Goal: Task Accomplishment & Management: Use online tool/utility

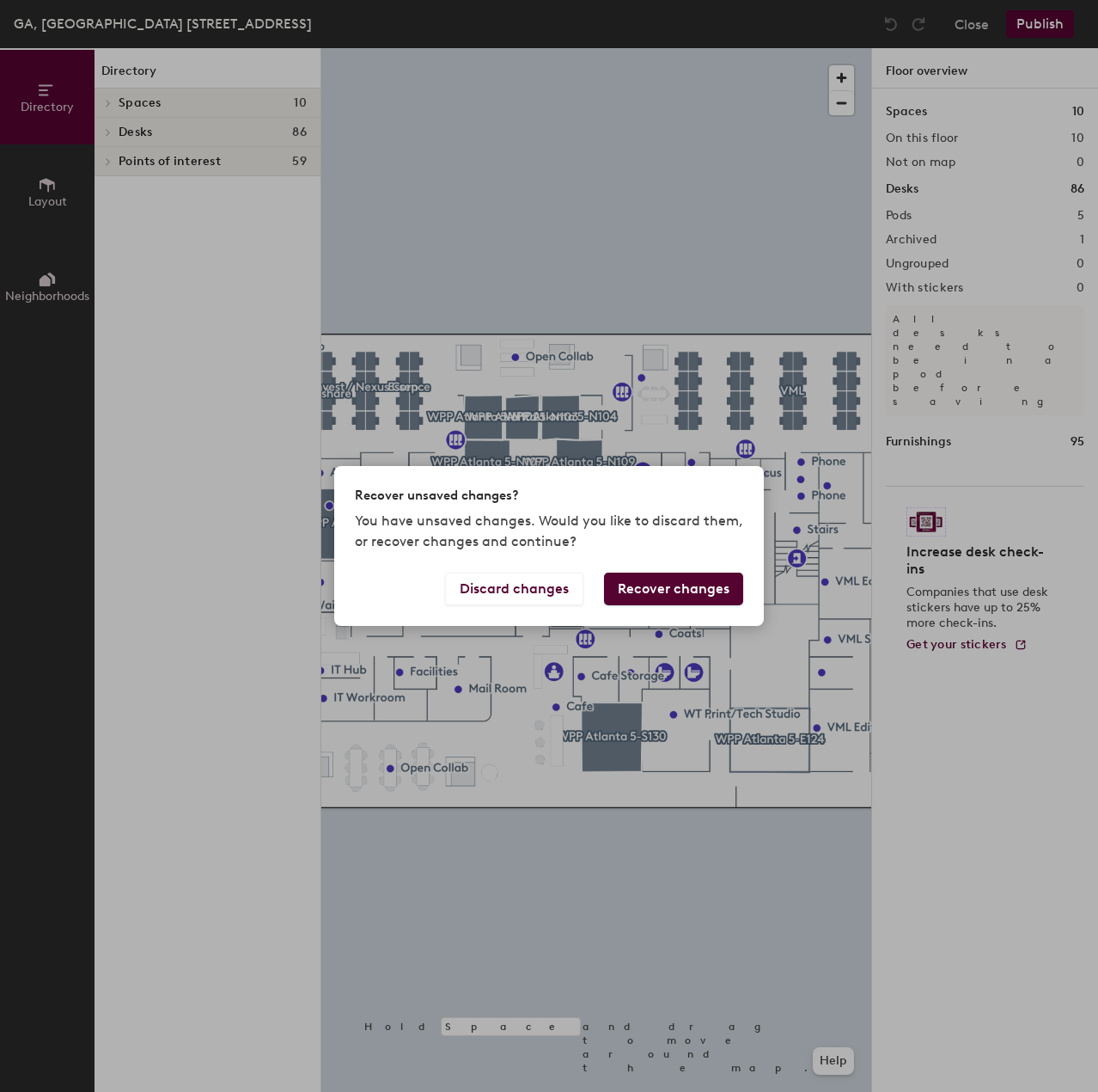
click at [642, 590] on button "Recover changes" at bounding box center [673, 588] width 140 height 32
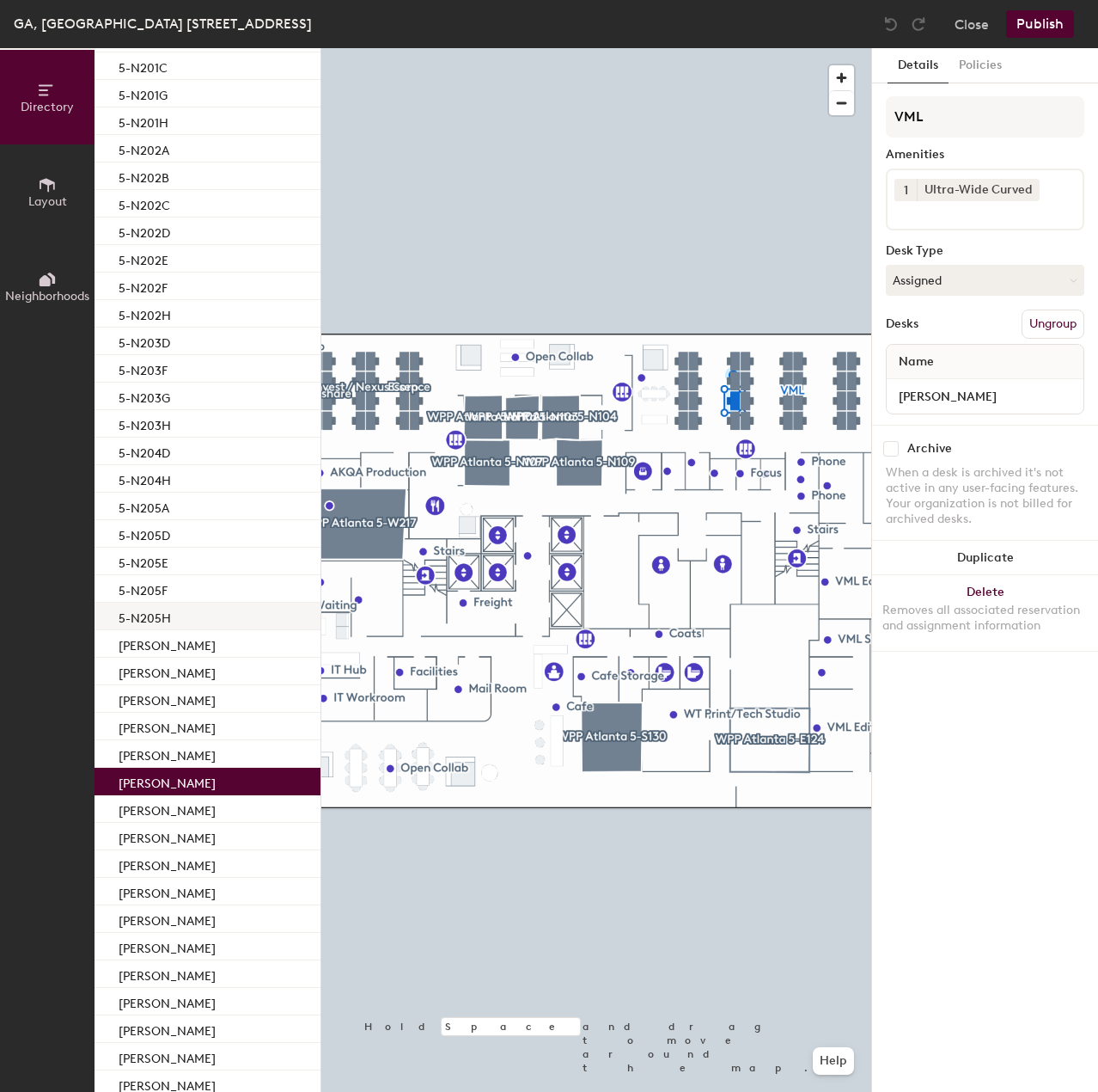
scroll to position [258, 0]
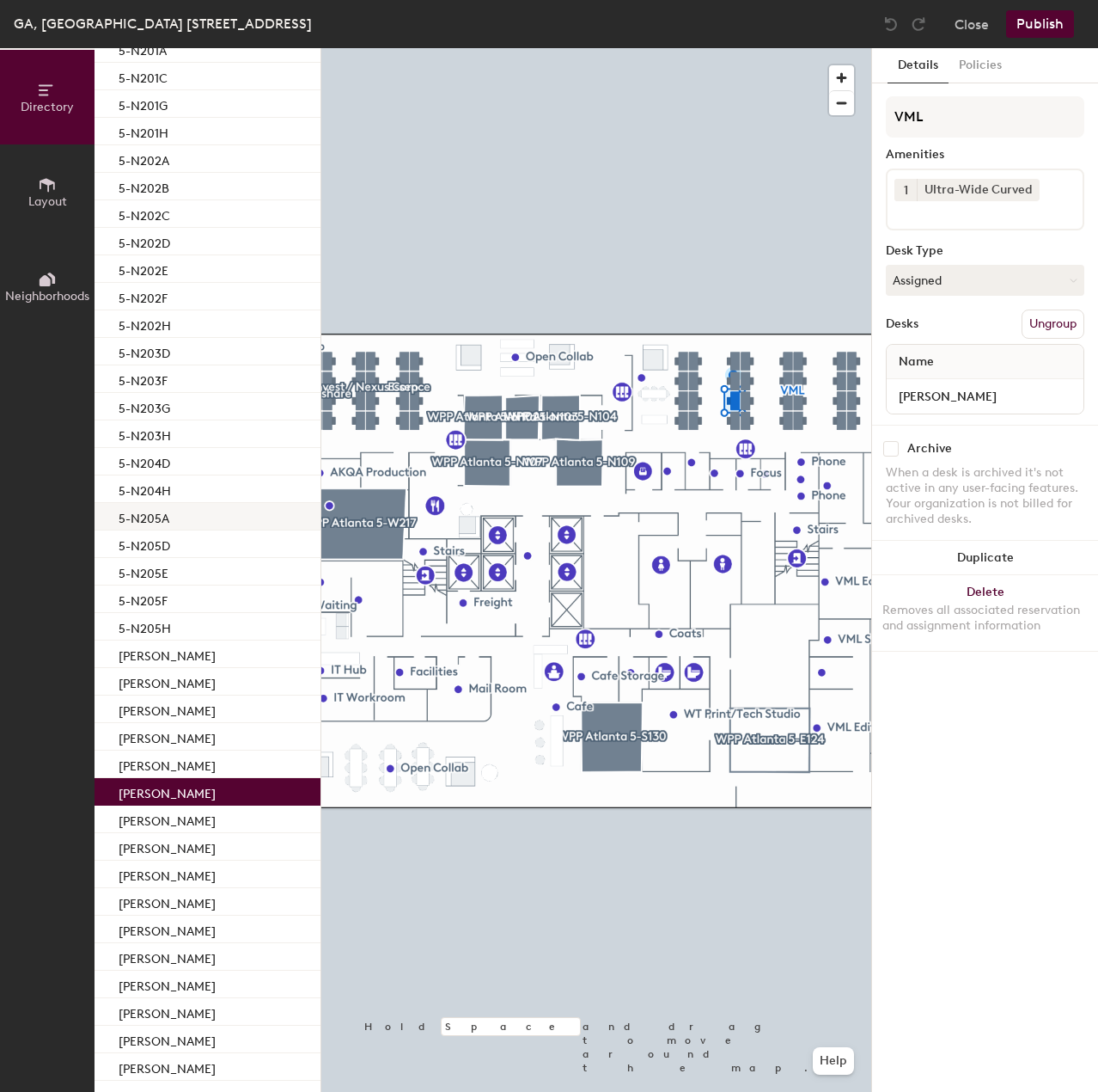
click at [198, 516] on div "5-N205A" at bounding box center [208, 516] width 226 height 27
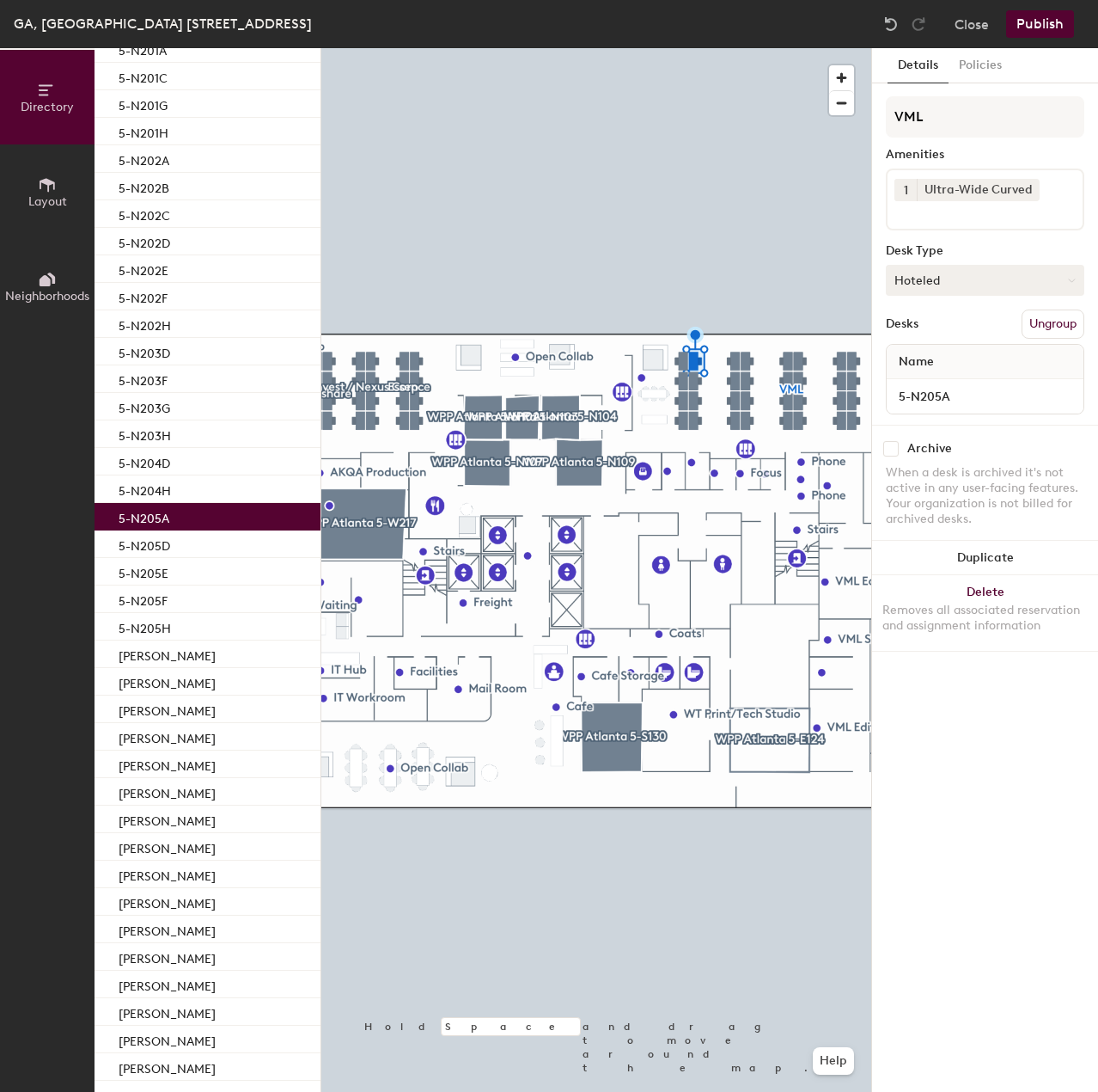
click at [987, 277] on button "Hoteled" at bounding box center [986, 280] width 198 height 31
click at [963, 334] on div "Assigned" at bounding box center [973, 333] width 172 height 25
click at [967, 392] on input "5-N205A" at bounding box center [985, 396] width 190 height 24
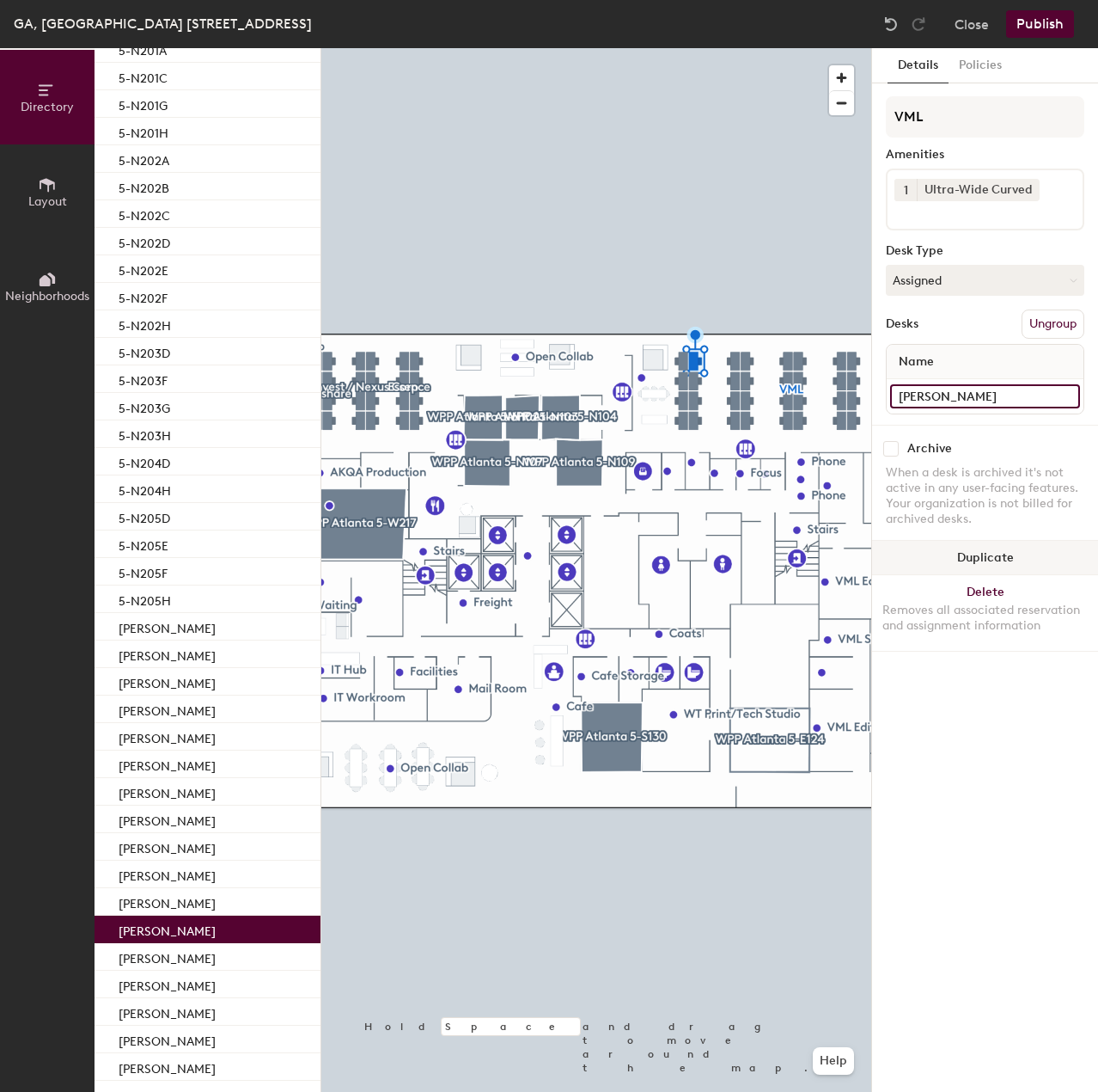
type input "[PERSON_NAME]"
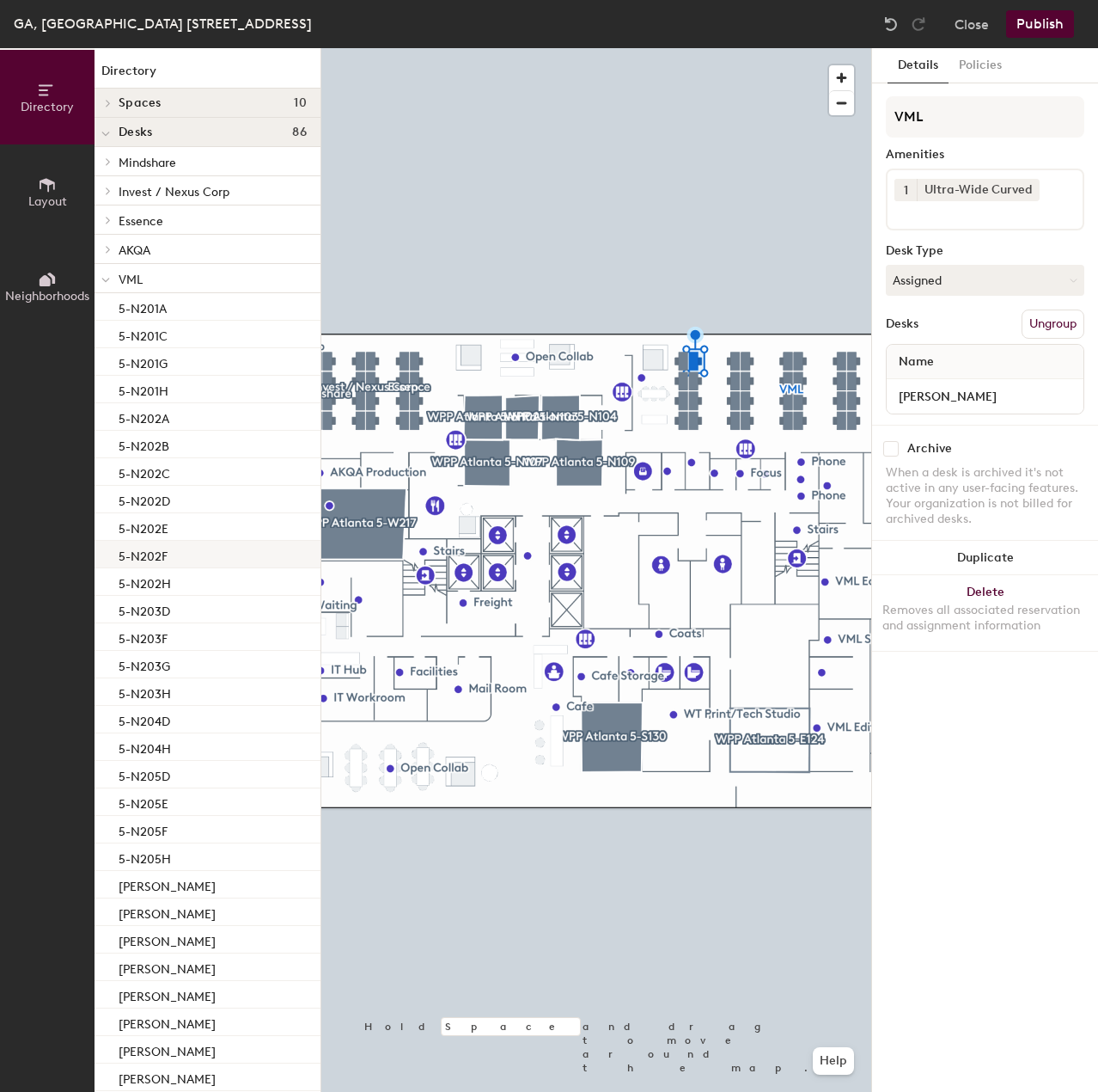
scroll to position [0, 0]
click at [1050, 25] on button "Publish" at bounding box center [1040, 24] width 68 height 27
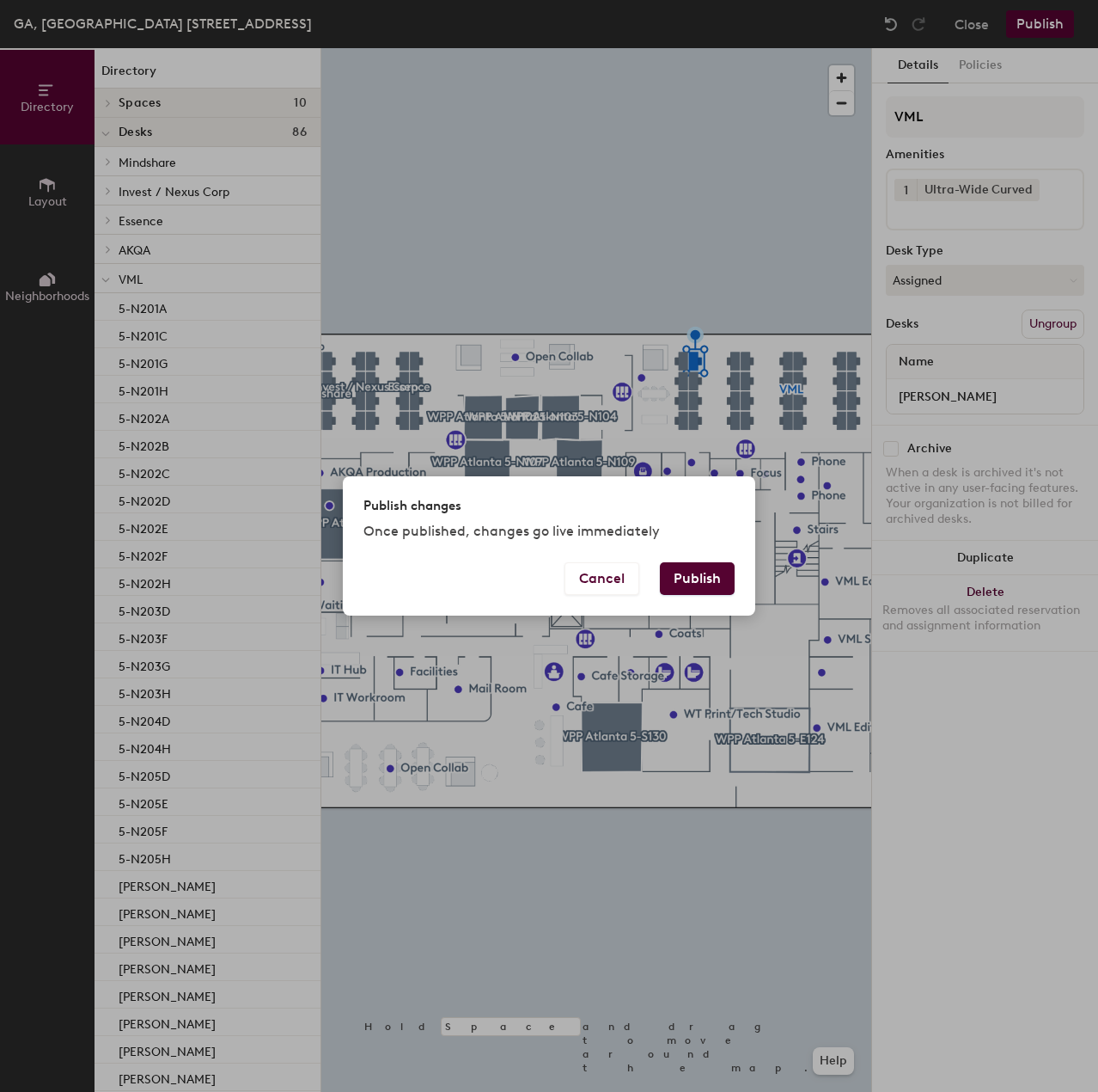
click at [681, 582] on button "Publish" at bounding box center [697, 578] width 75 height 32
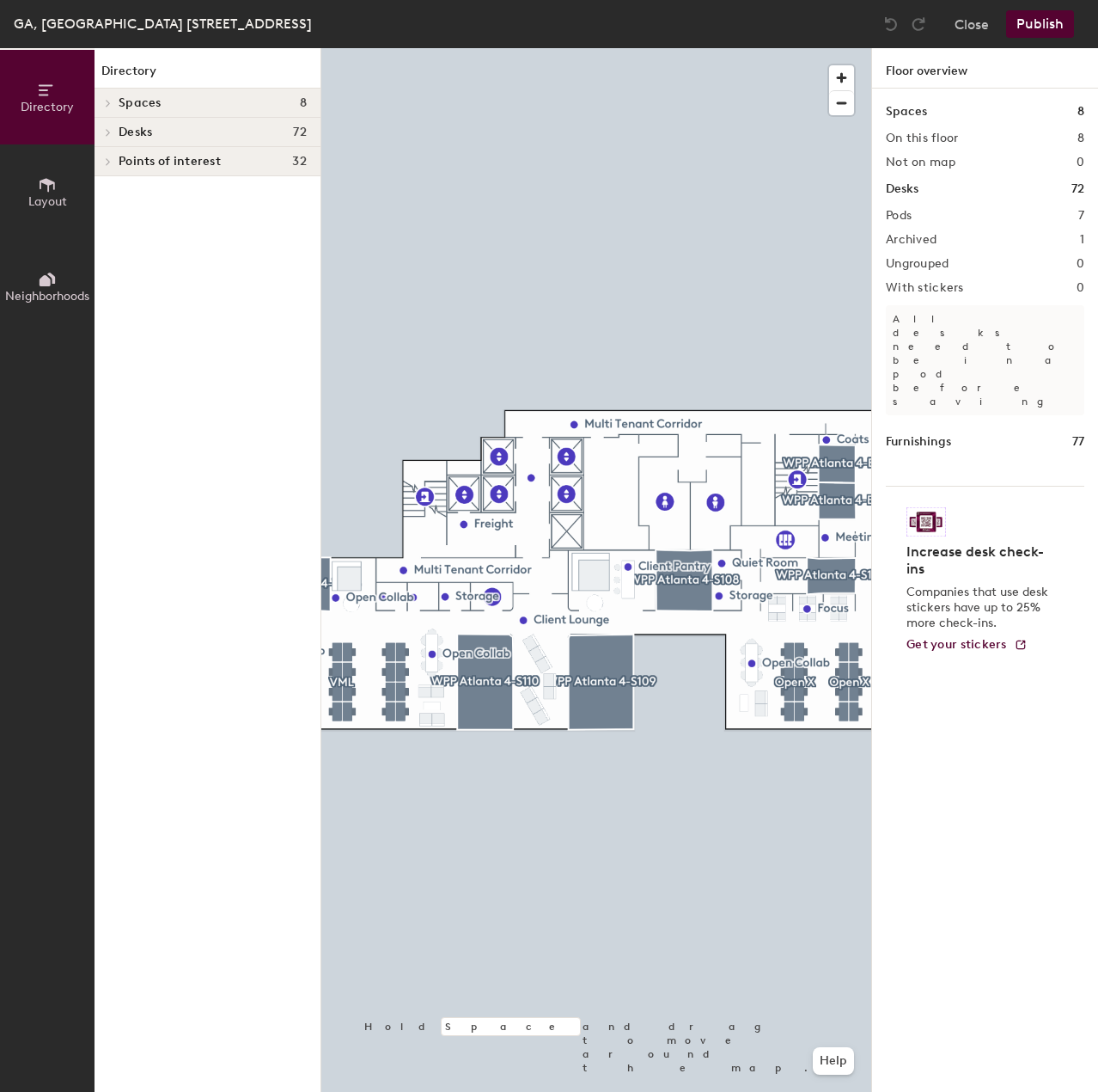
click at [109, 128] on icon at bounding box center [108, 133] width 7 height 9
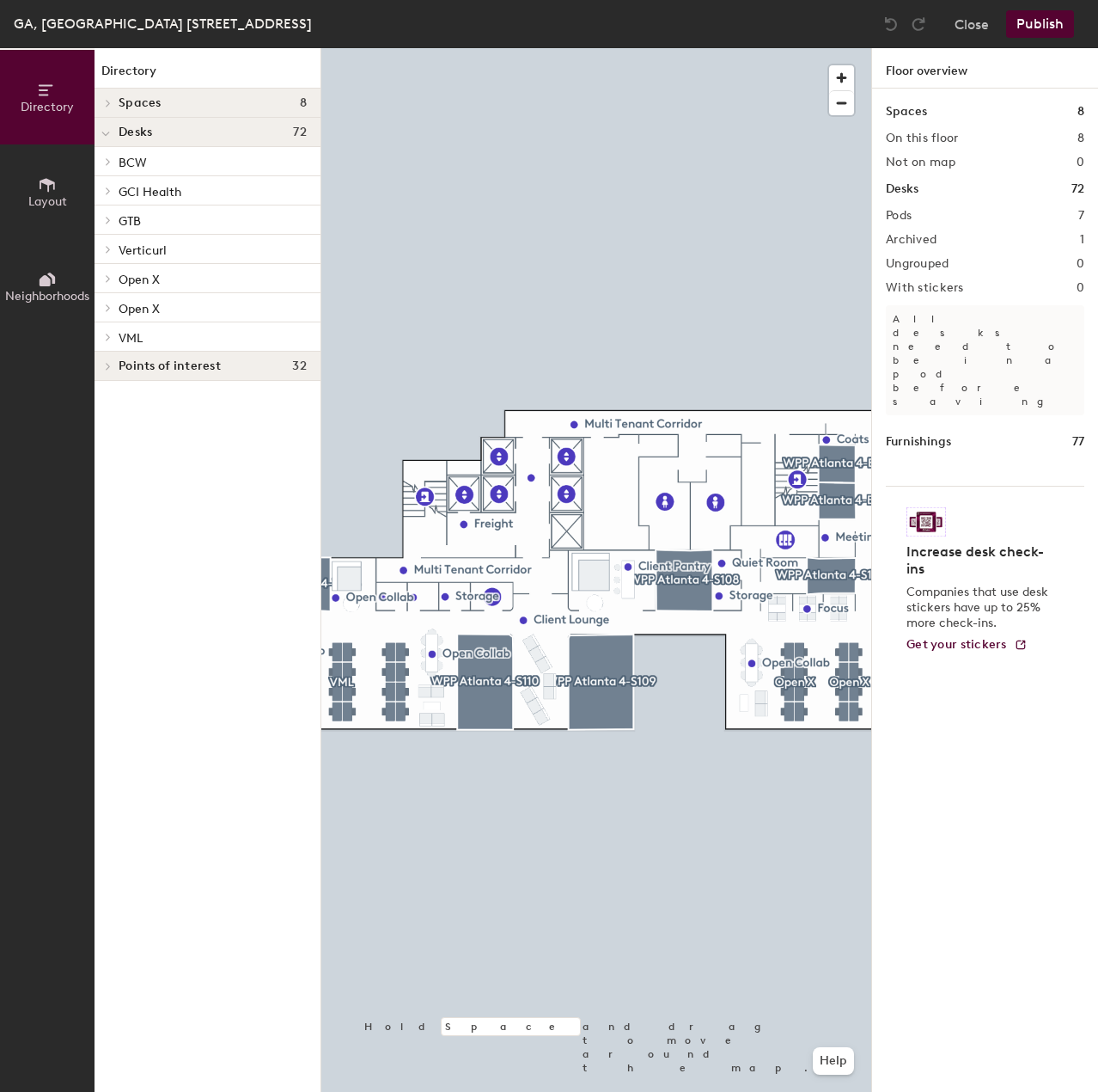
click at [107, 334] on icon at bounding box center [108, 337] width 7 height 9
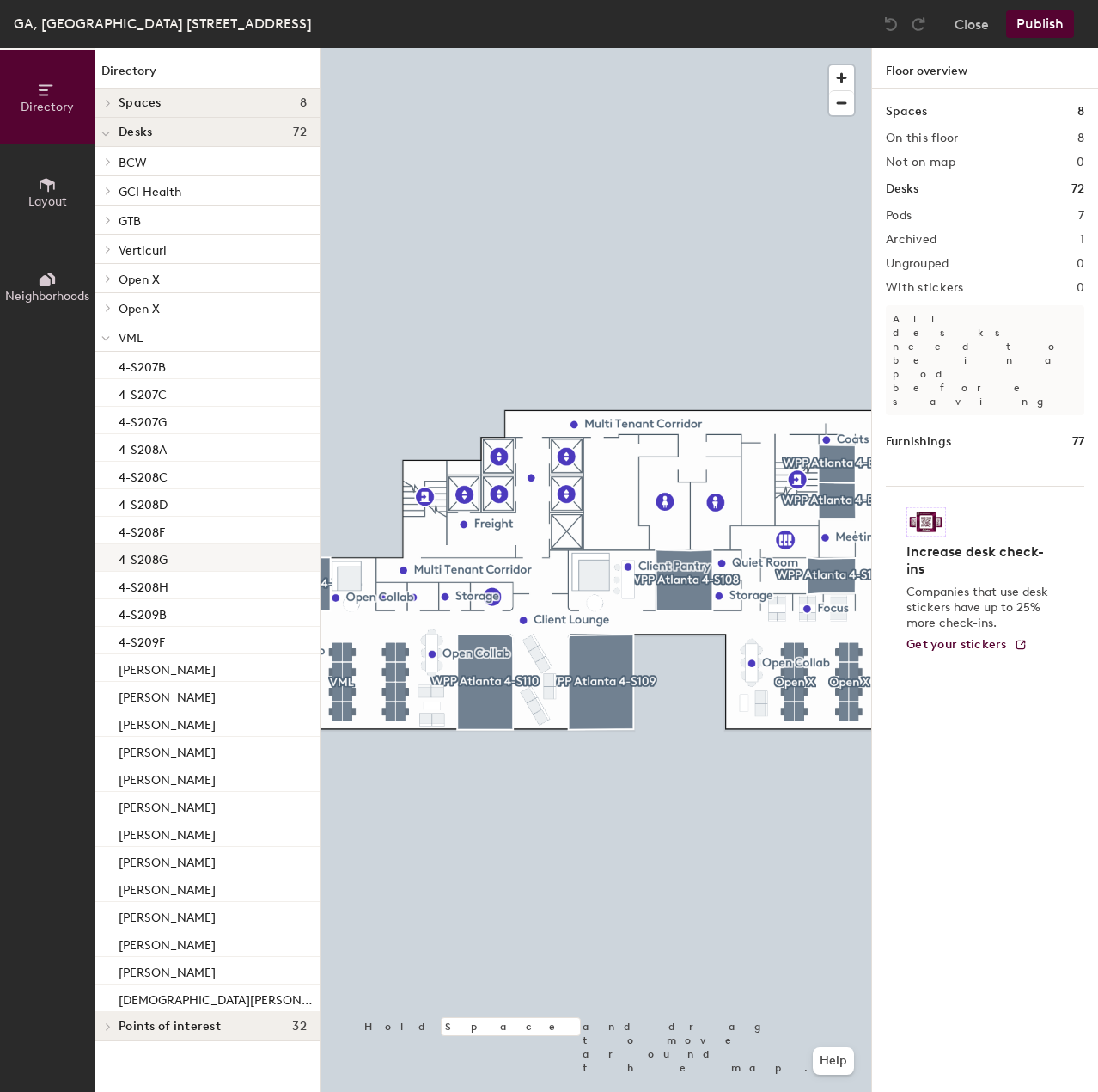
click at [213, 553] on div "4-S208G" at bounding box center [208, 557] width 226 height 27
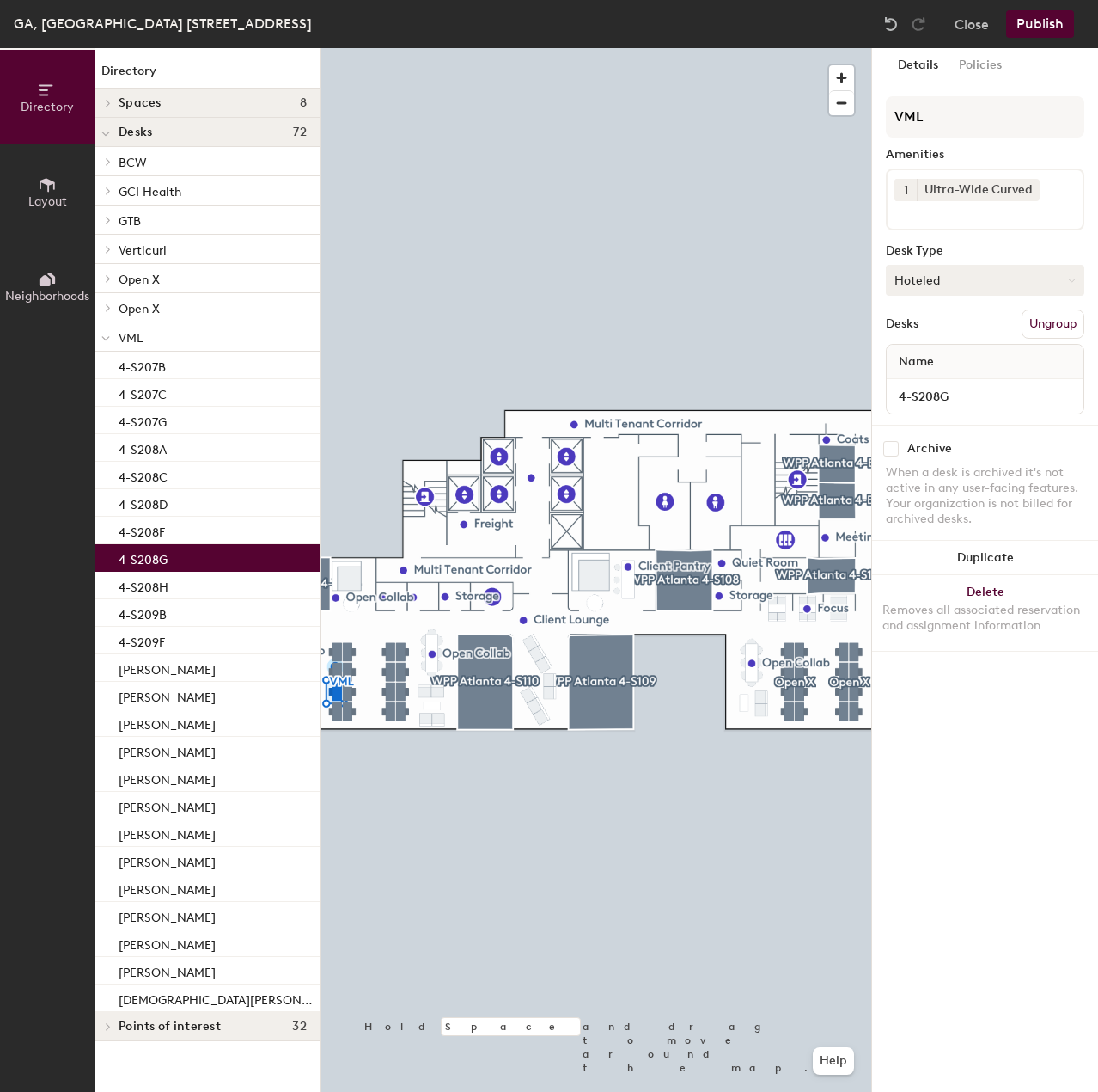
click at [983, 286] on button "Hoteled" at bounding box center [986, 280] width 198 height 31
click at [954, 333] on div "Assigned" at bounding box center [973, 333] width 172 height 25
click at [972, 392] on input "4-S208G" at bounding box center [985, 396] width 190 height 24
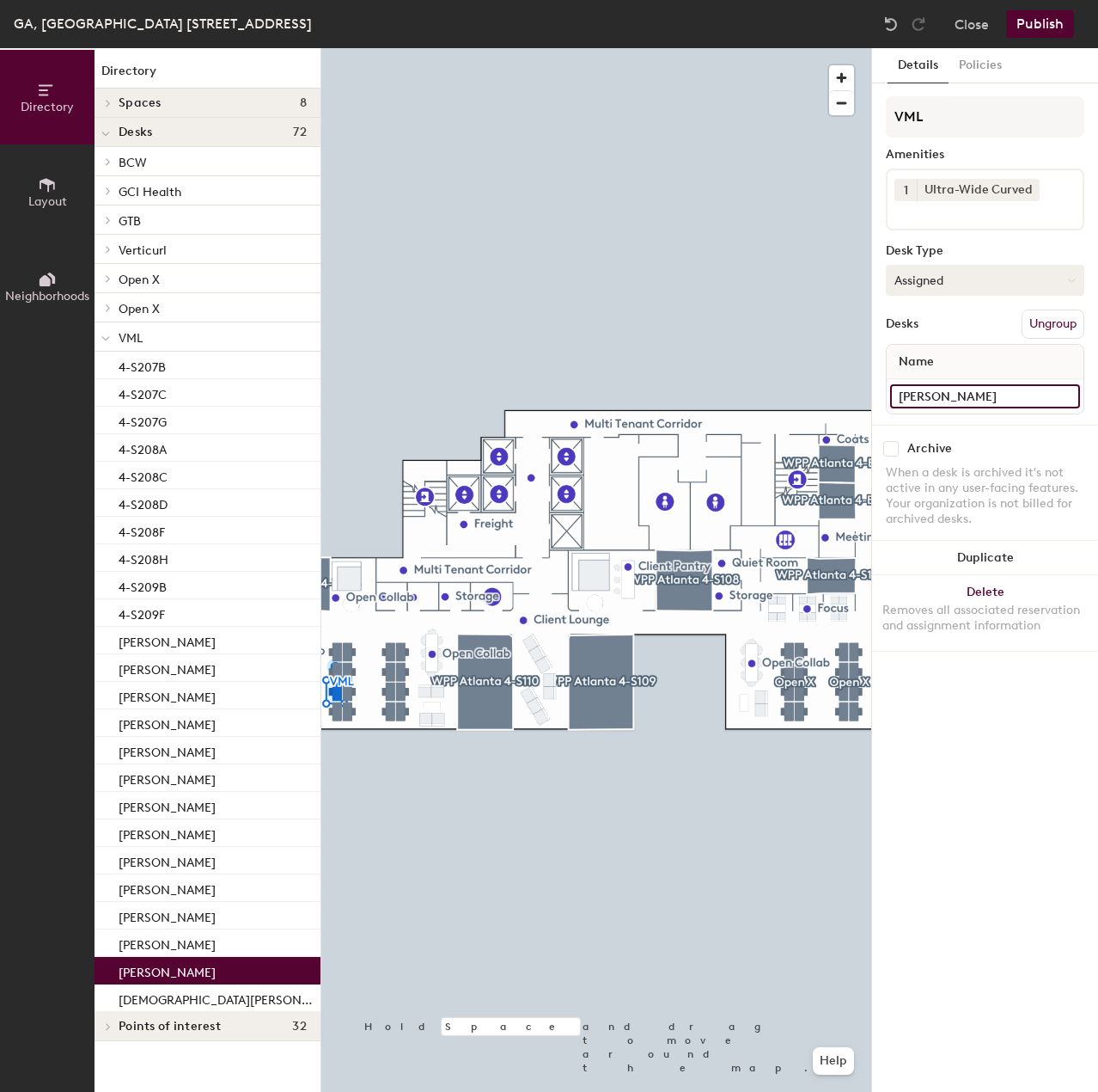
type input "Shreya Saraf"
click at [205, 970] on div "Shreya Saraf" at bounding box center [208, 970] width 226 height 27
click at [1051, 21] on button "Publish" at bounding box center [1040, 24] width 68 height 27
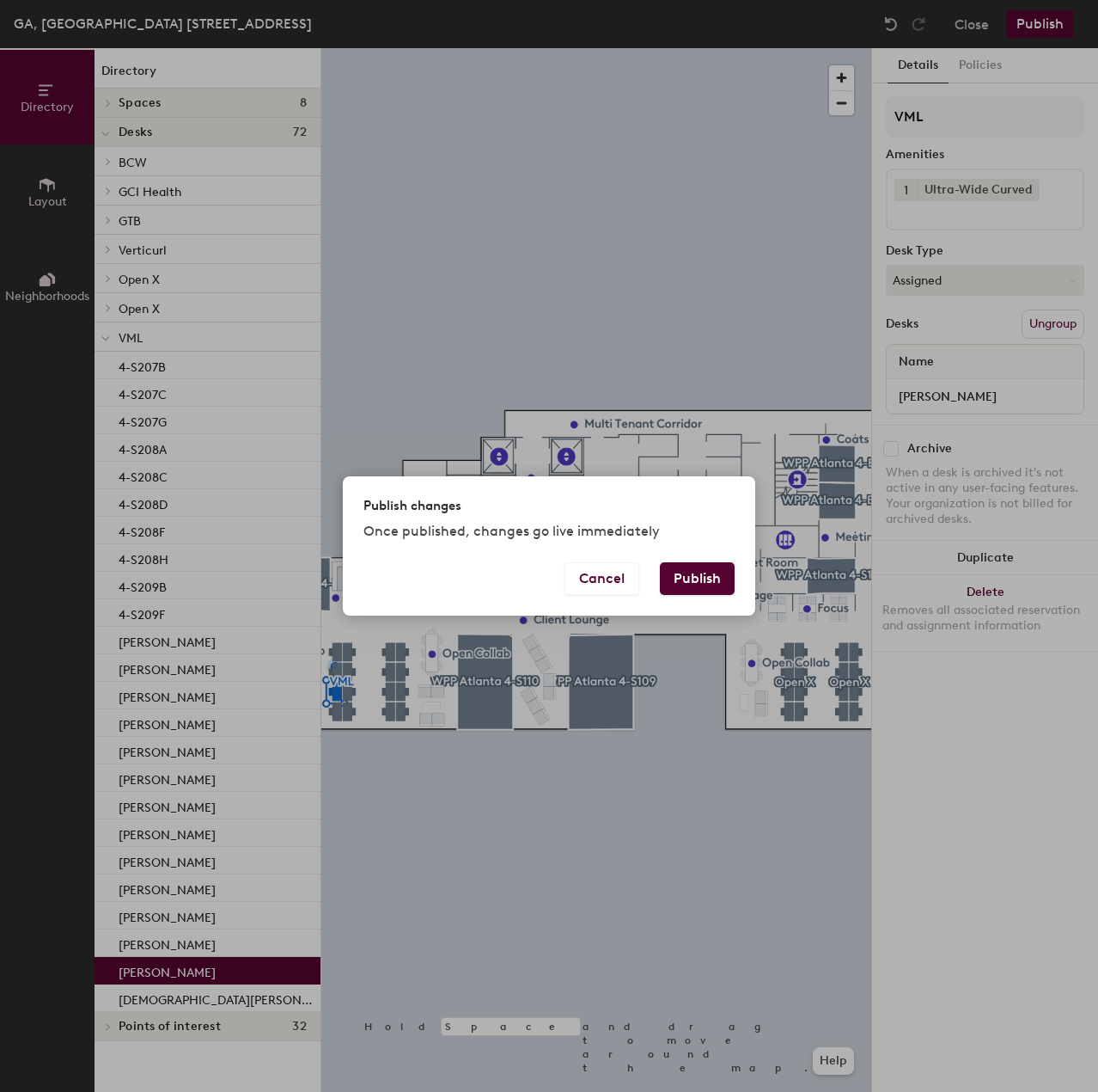
click at [693, 571] on button "Publish" at bounding box center [697, 578] width 75 height 32
